Goal: Transaction & Acquisition: Purchase product/service

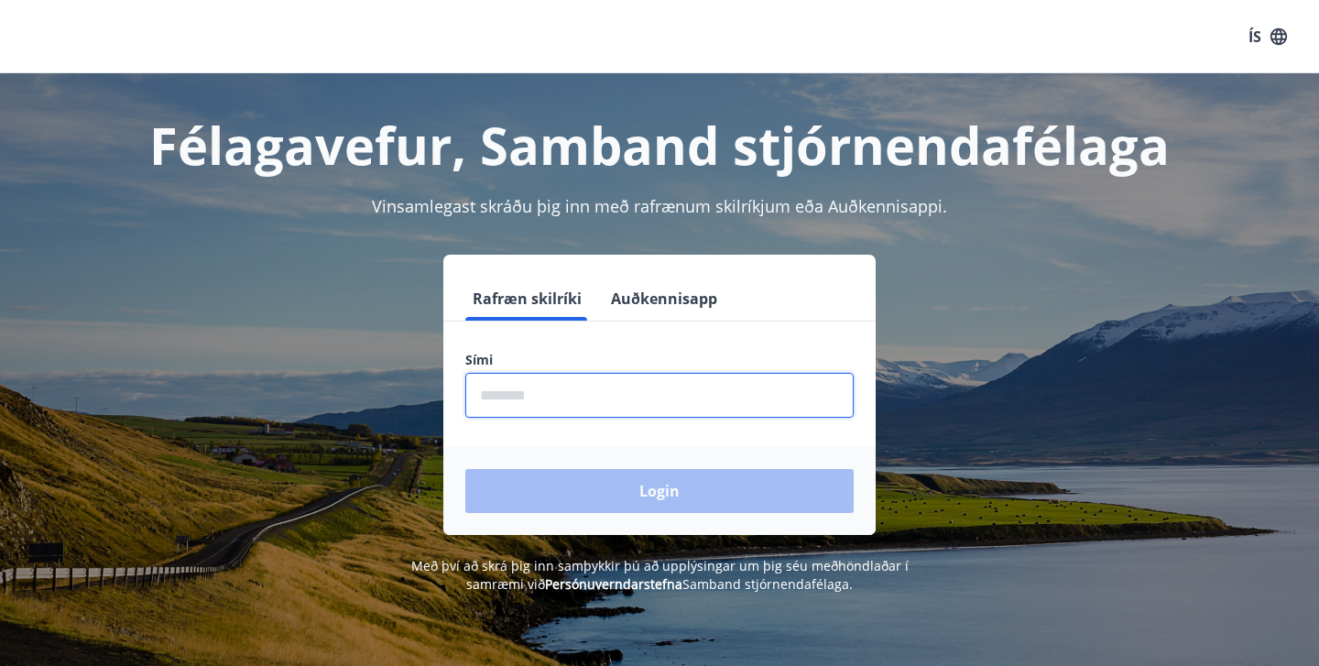
click at [547, 411] on input "phone" at bounding box center [659, 395] width 388 height 45
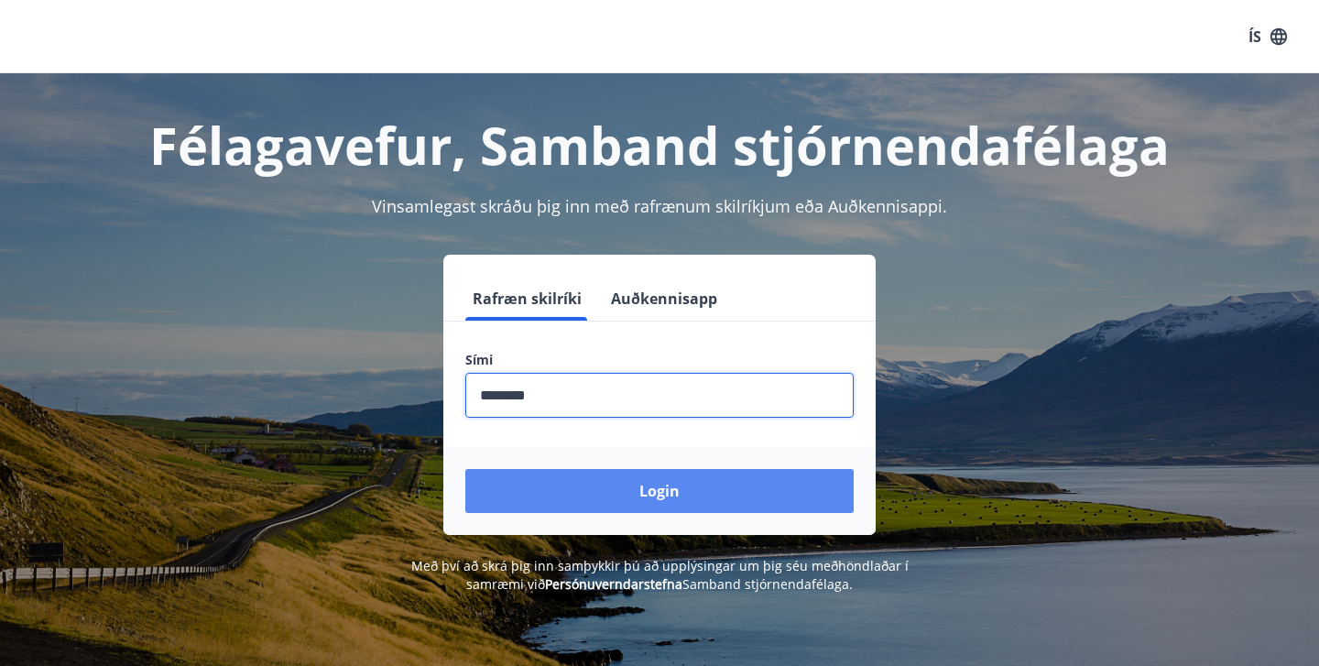
type input "********"
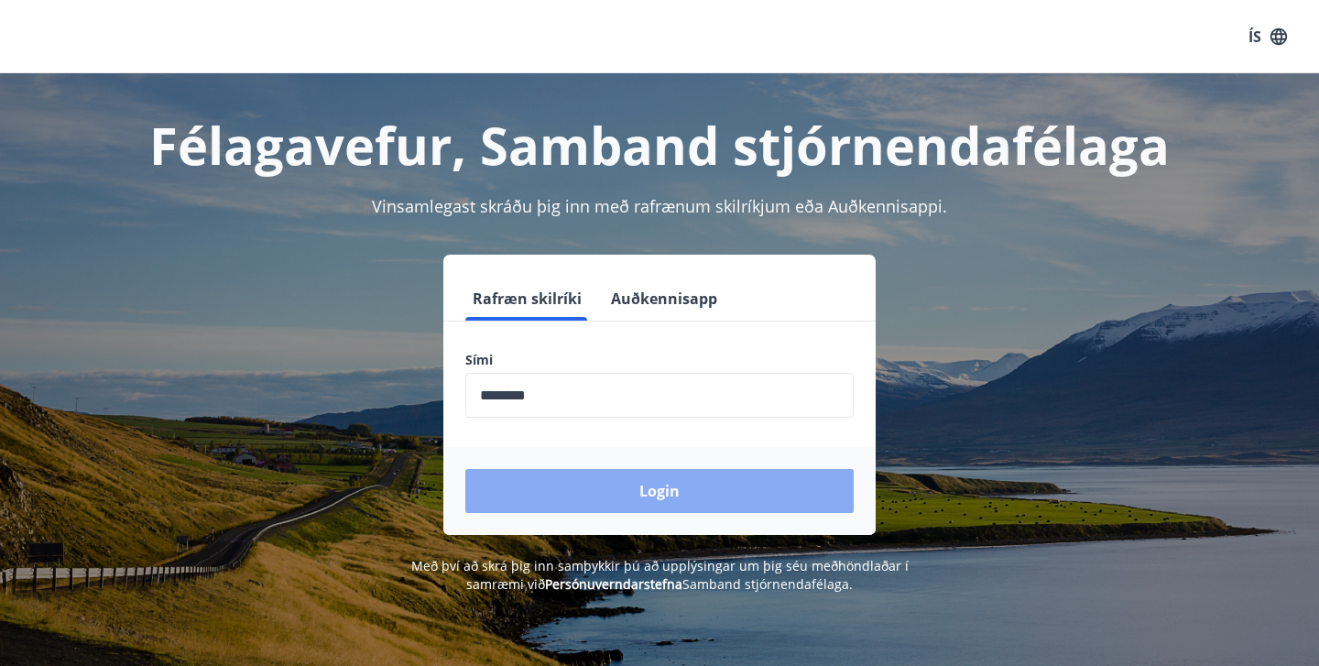
click at [595, 497] on button "Login" at bounding box center [659, 491] width 388 height 44
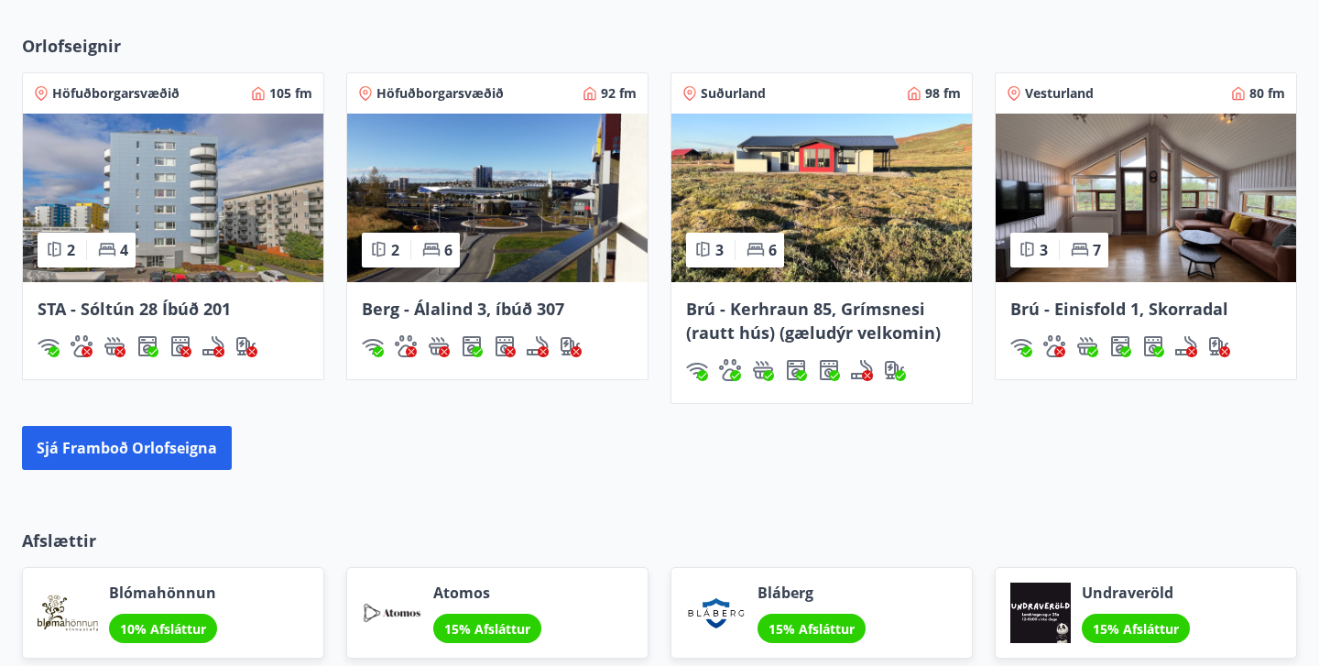
scroll to position [1235, 0]
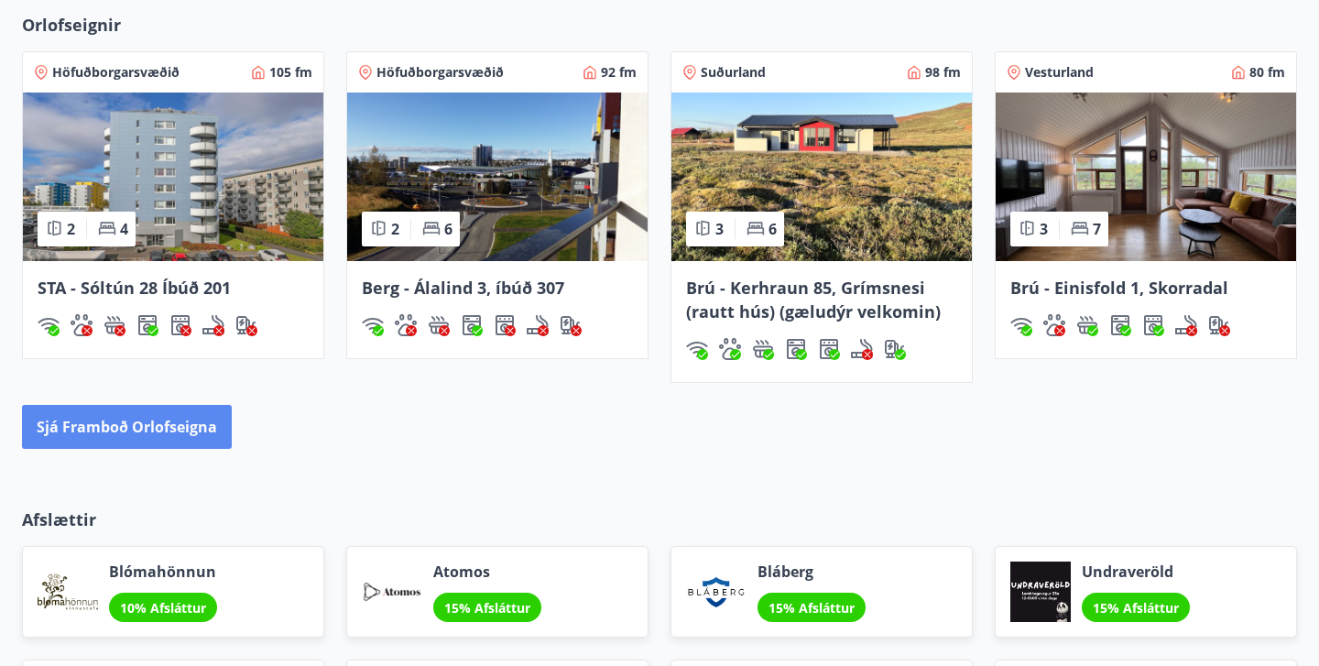
click at [123, 427] on button "Sjá framboð orlofseigna" at bounding box center [127, 427] width 210 height 44
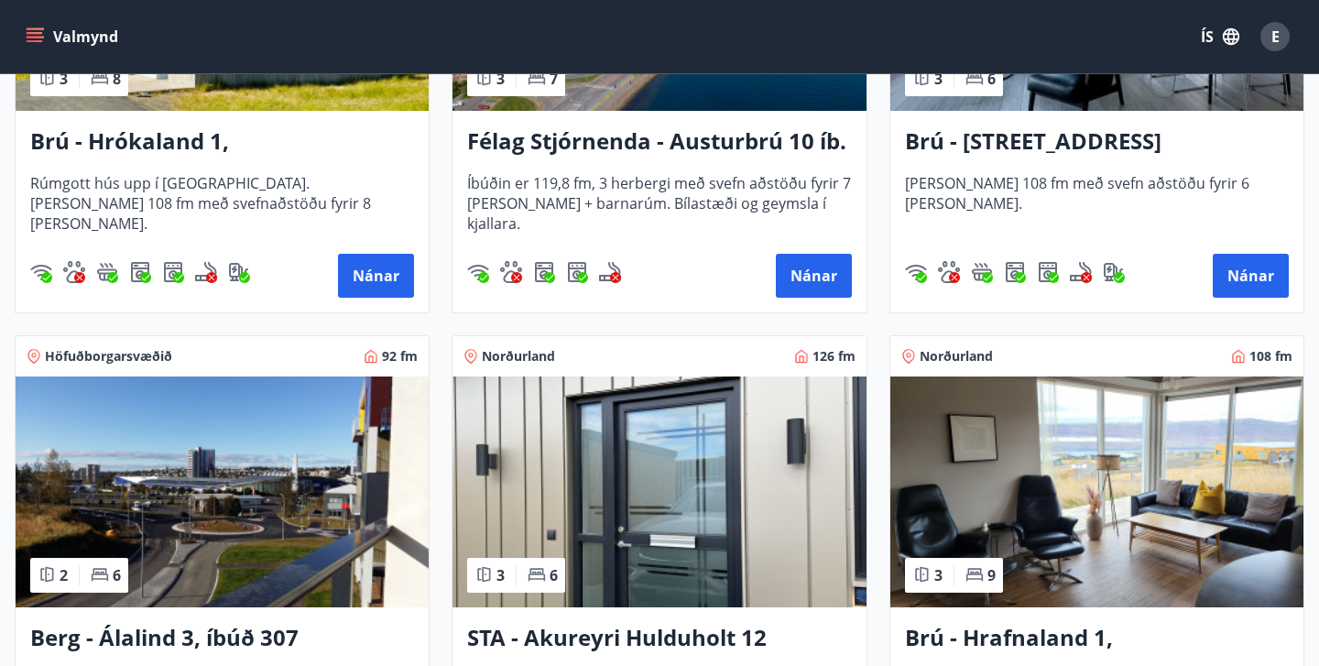
scroll to position [585, 0]
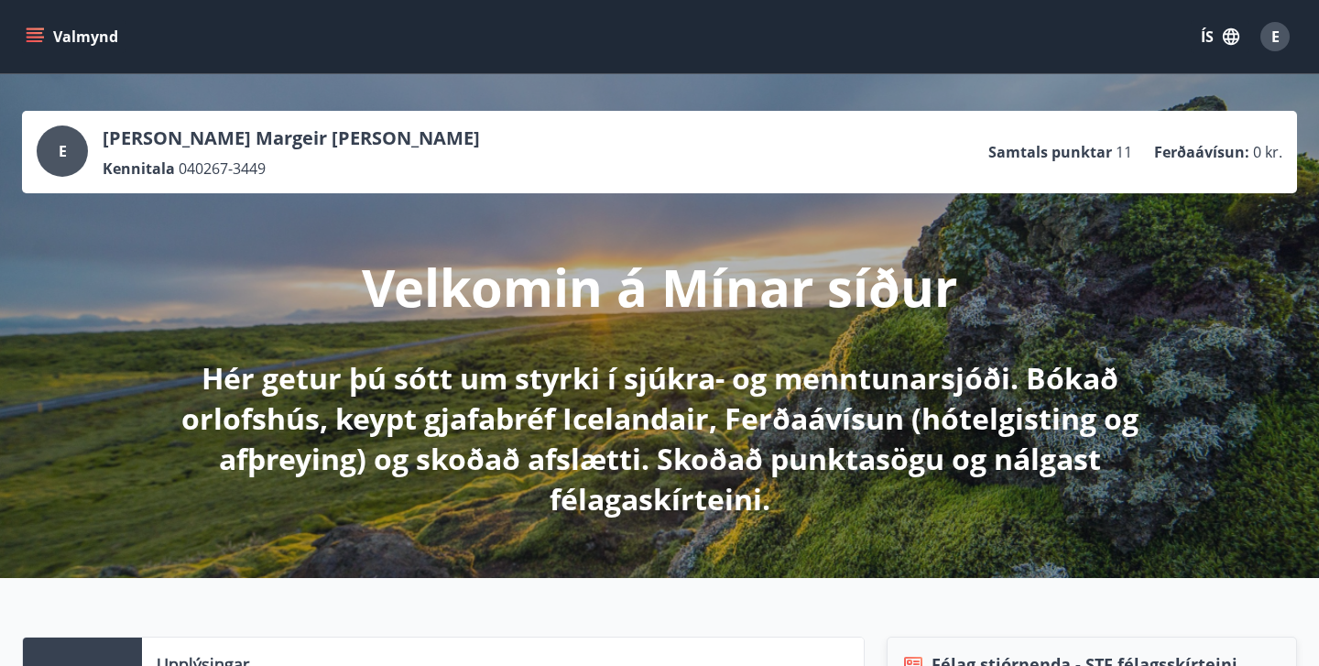
click at [41, 30] on icon "menu" at bounding box center [35, 36] width 18 height 18
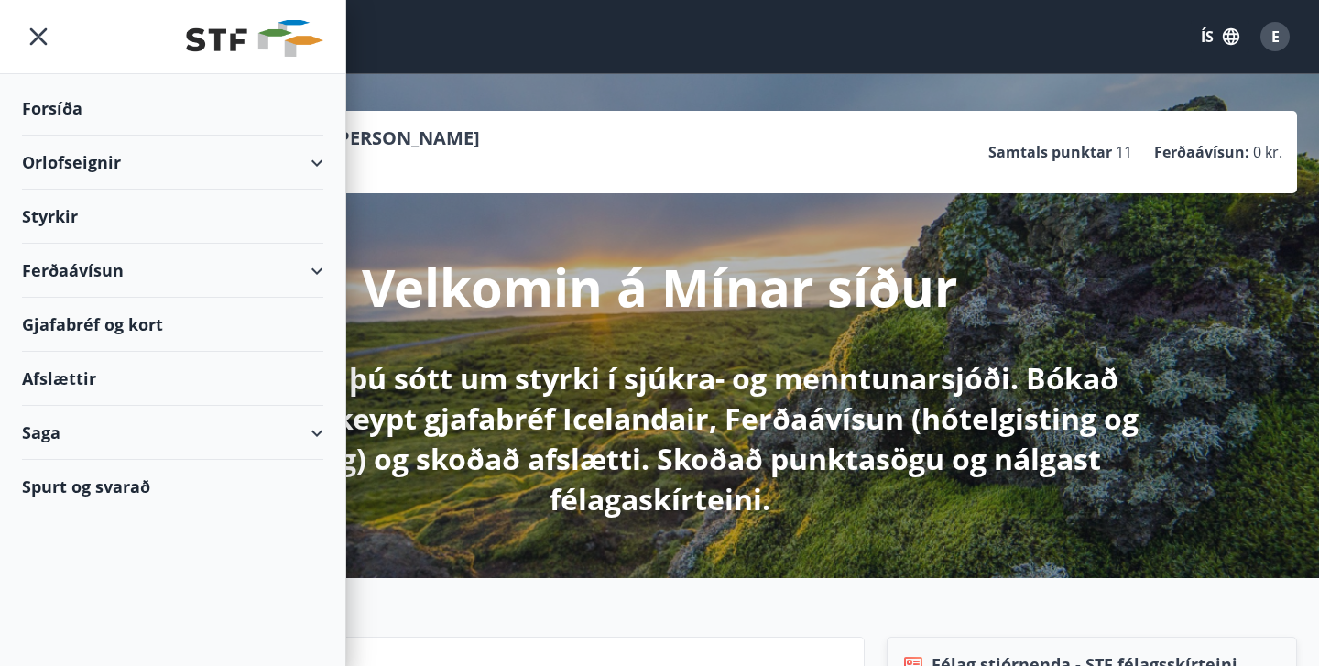
click at [315, 269] on div "Ferðaávísun" at bounding box center [172, 271] width 301 height 54
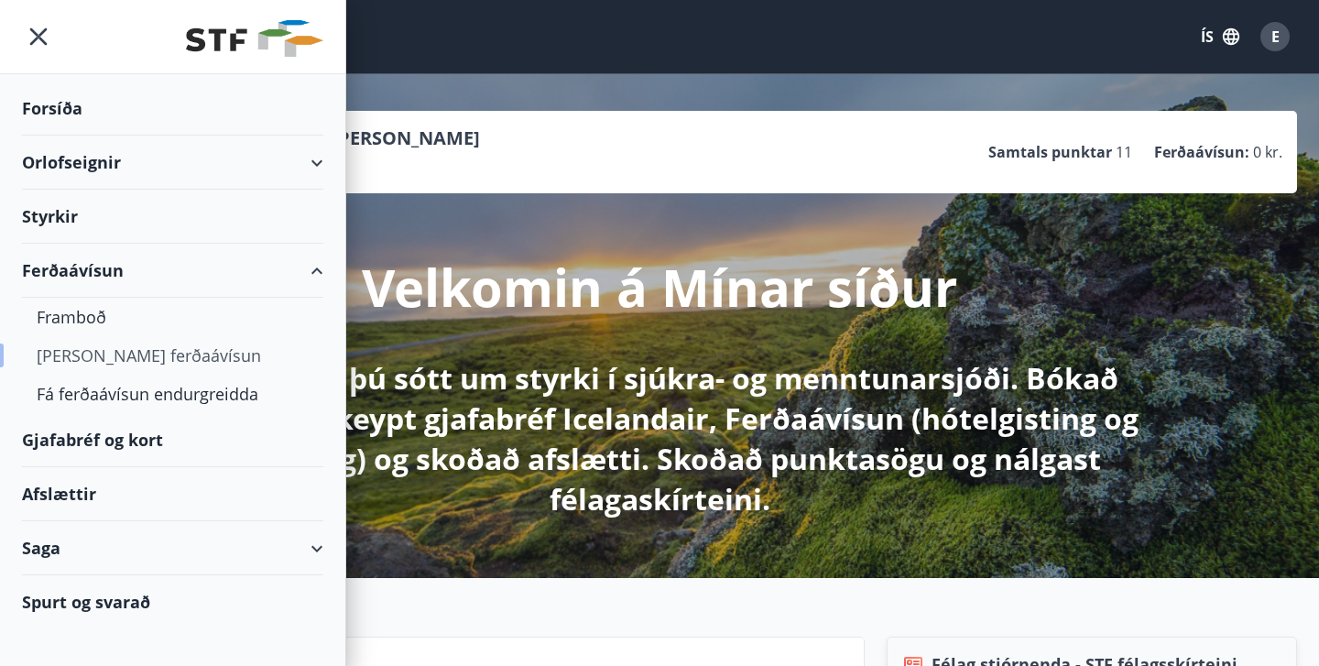
click at [137, 360] on div "Kaupa ferðaávísun" at bounding box center [173, 355] width 272 height 38
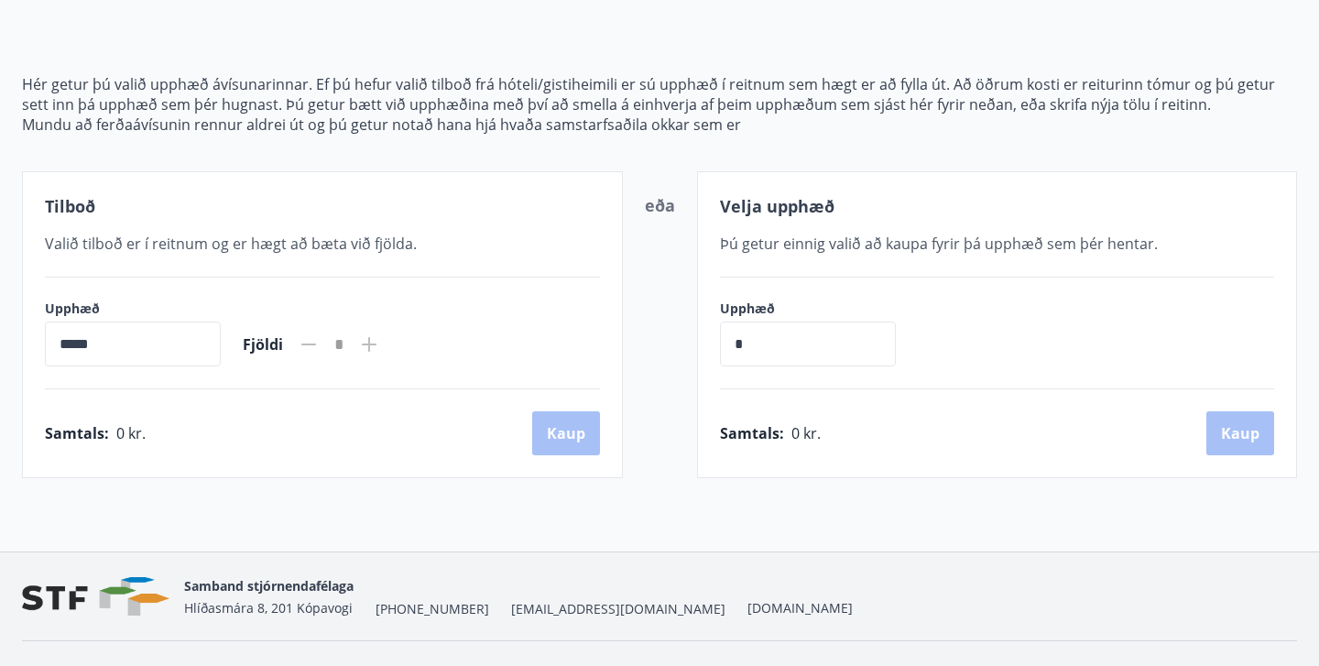
scroll to position [180, 0]
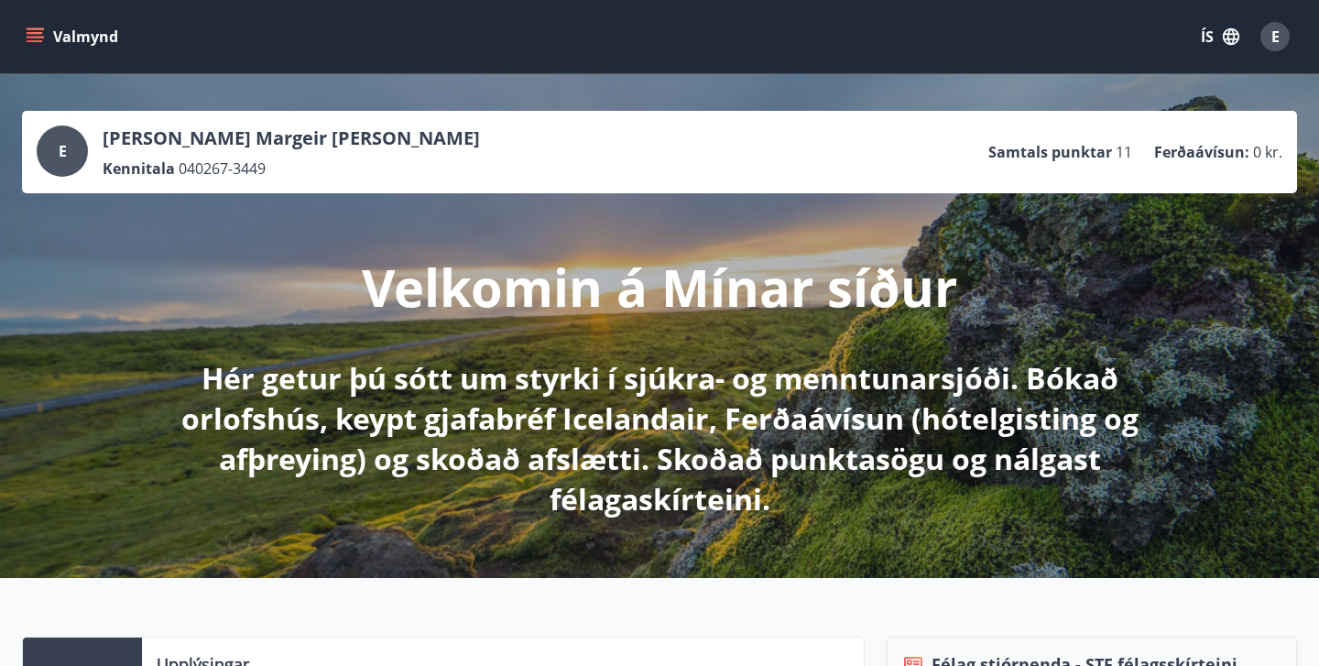
click at [43, 39] on button "Valmynd" at bounding box center [74, 36] width 104 height 33
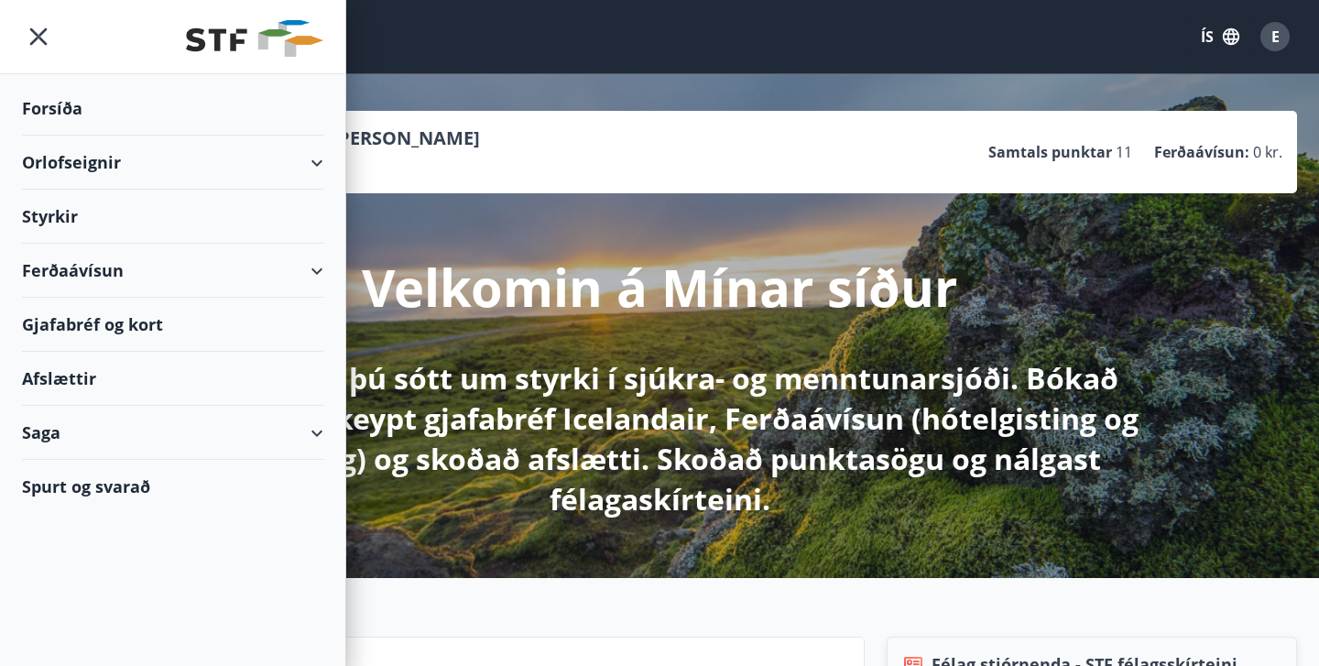
click at [86, 327] on div "Gjafabréf og kort" at bounding box center [172, 325] width 301 height 54
